Goal: Information Seeking & Learning: Learn about a topic

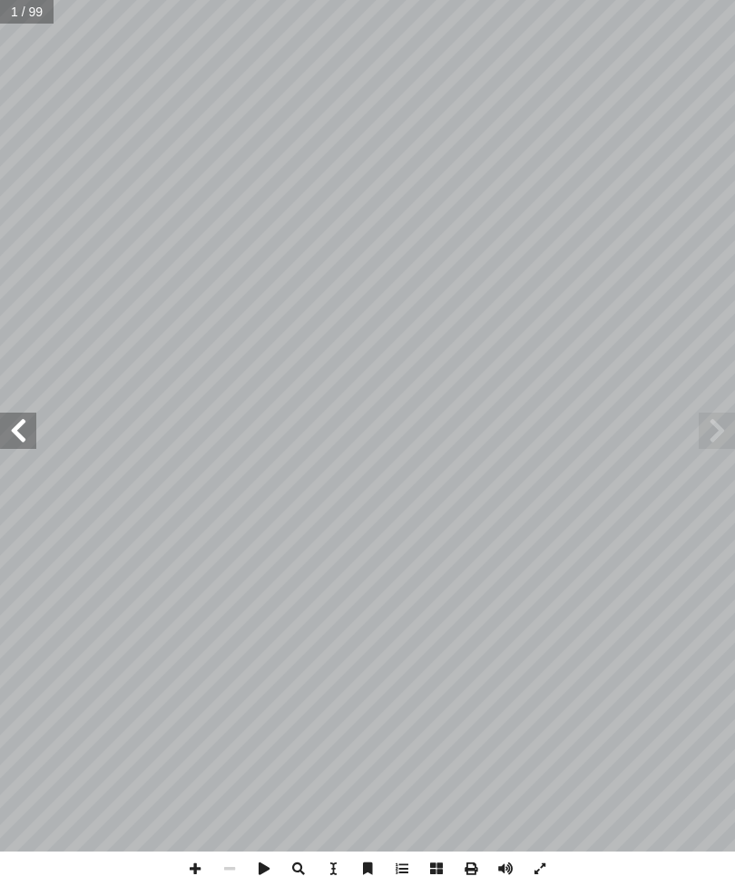
click at [11, 437] on span at bounding box center [18, 431] width 36 height 36
click at [34, 433] on span at bounding box center [18, 431] width 36 height 36
click at [9, 427] on span at bounding box center [18, 431] width 36 height 36
click at [3, 416] on span at bounding box center [18, 431] width 36 height 36
click at [0, 417] on span at bounding box center [18, 431] width 36 height 36
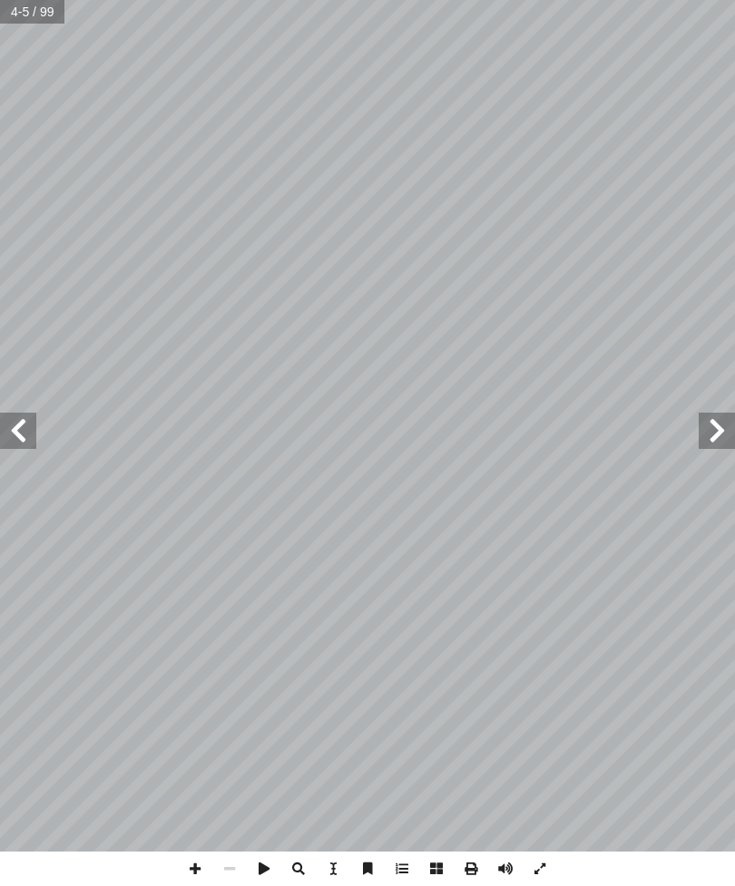
click at [0, 421] on span at bounding box center [18, 431] width 36 height 36
click at [17, 424] on span at bounding box center [18, 431] width 36 height 36
click at [12, 427] on span at bounding box center [18, 431] width 36 height 36
click at [13, 428] on span at bounding box center [18, 431] width 36 height 36
click at [727, 427] on span at bounding box center [716, 431] width 36 height 36
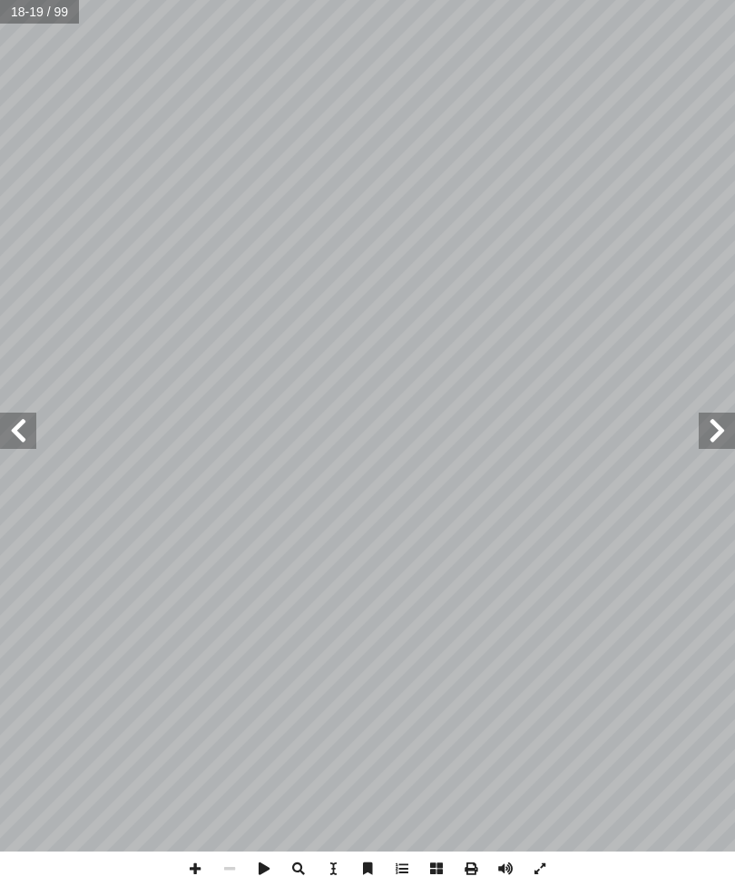
click at [710, 426] on span at bounding box center [716, 431] width 36 height 36
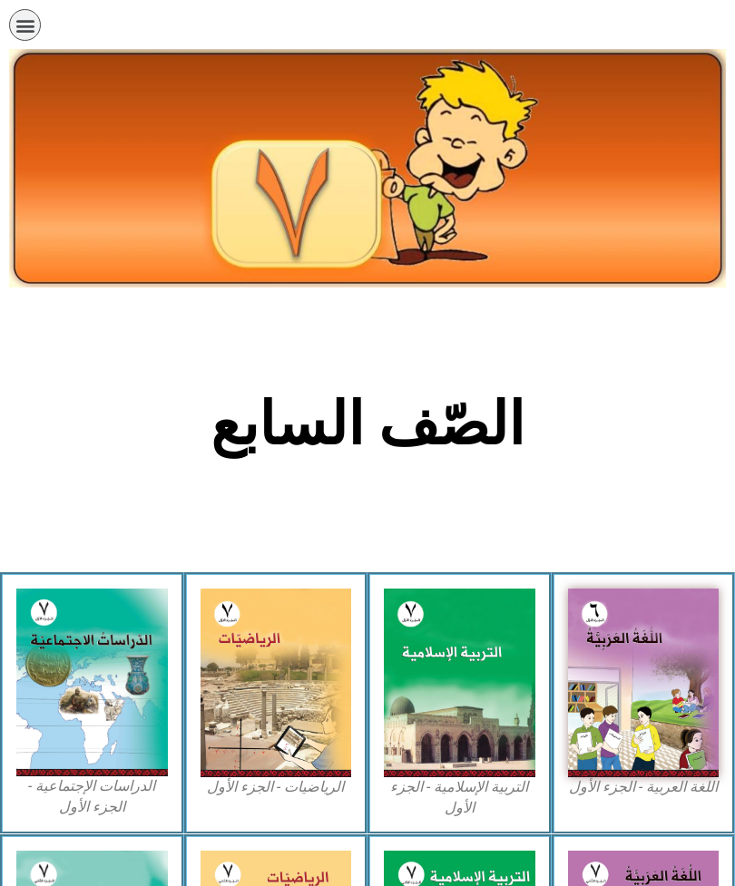
scroll to position [477, 0]
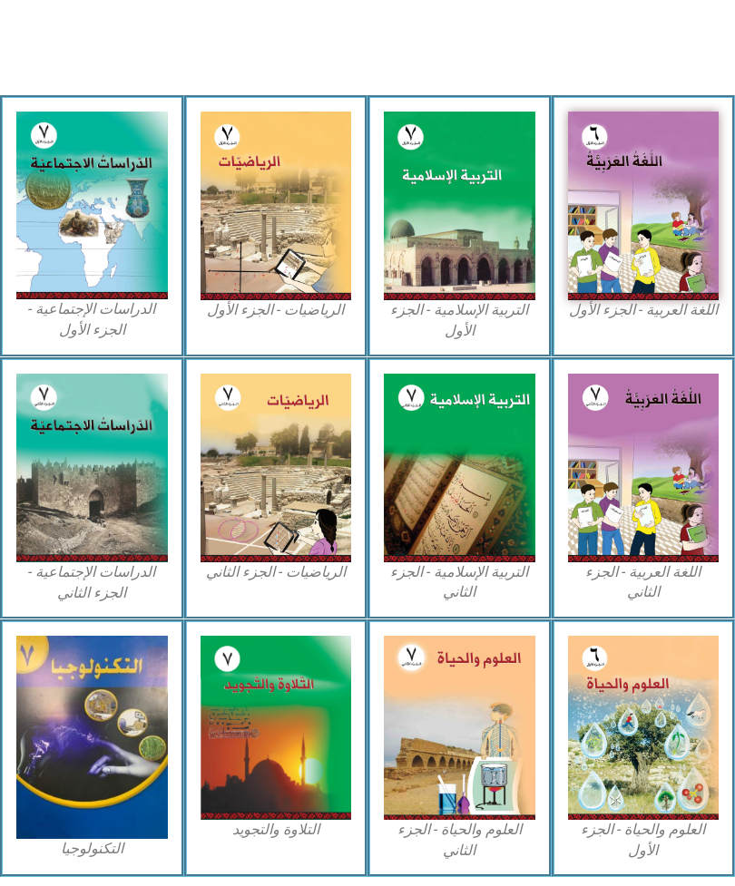
click at [90, 182] on img at bounding box center [91, 206] width 151 height 188
click at [432, 278] on img at bounding box center [459, 206] width 151 height 189
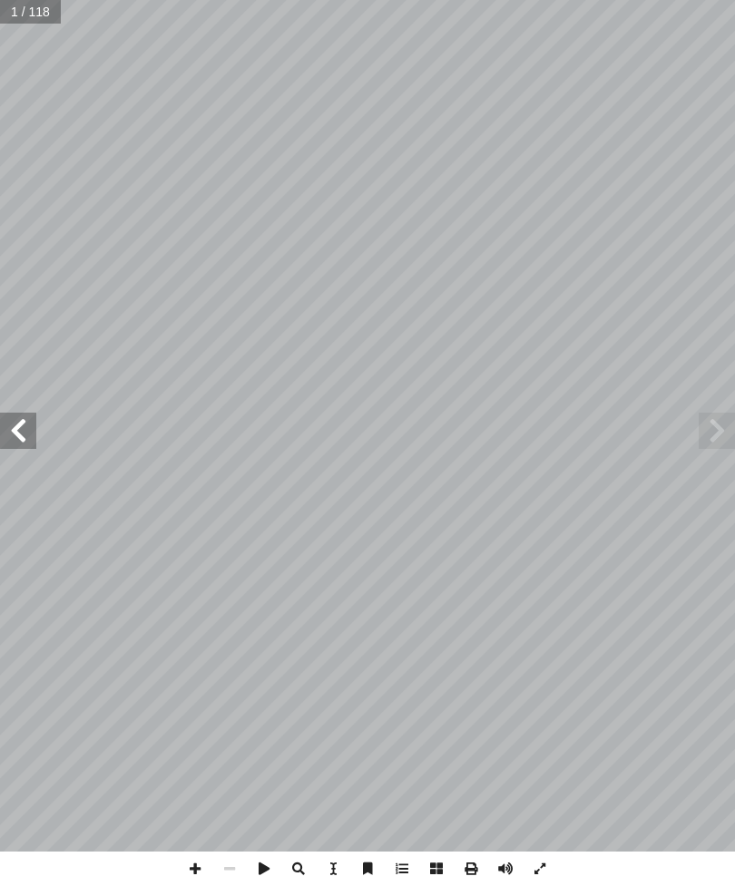
click at [27, 436] on span at bounding box center [18, 431] width 36 height 36
click at [10, 419] on span at bounding box center [18, 431] width 36 height 36
click at [24, 423] on span at bounding box center [18, 431] width 36 height 36
click at [22, 419] on span at bounding box center [18, 431] width 36 height 36
click at [27, 415] on span at bounding box center [18, 431] width 36 height 36
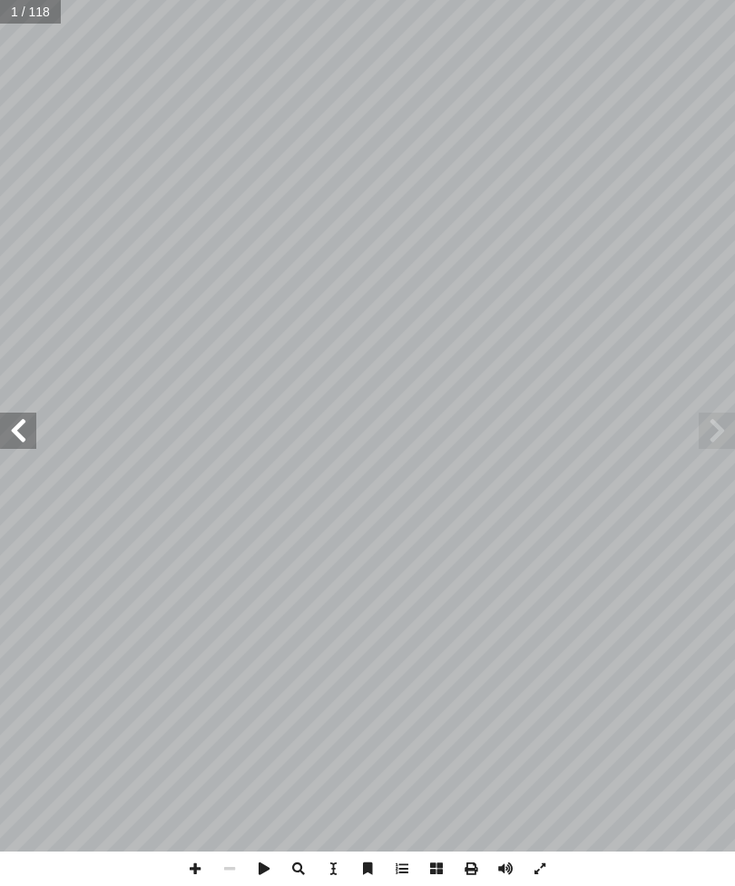
click at [26, 413] on span at bounding box center [18, 431] width 36 height 36
click at [15, 429] on span at bounding box center [18, 431] width 36 height 36
click at [34, 435] on span at bounding box center [18, 431] width 36 height 36
click at [35, 438] on span at bounding box center [18, 431] width 36 height 36
click at [704, 445] on span at bounding box center [716, 431] width 36 height 36
